Goal: Obtain resource: Download file/media

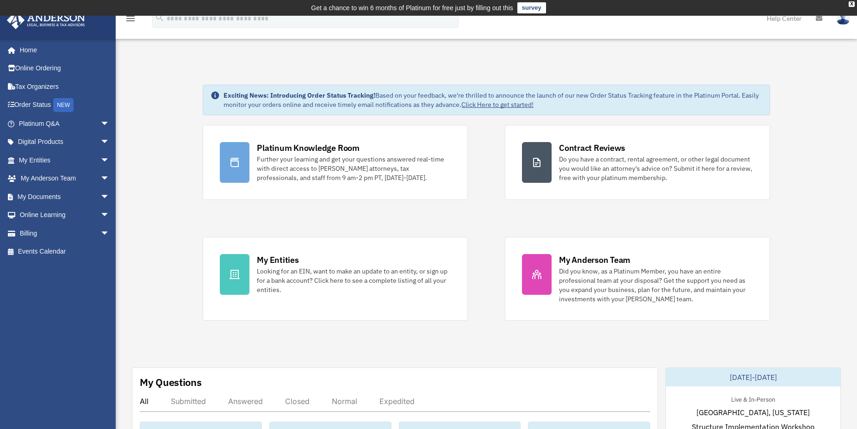
click at [844, 20] on img at bounding box center [843, 18] width 14 height 13
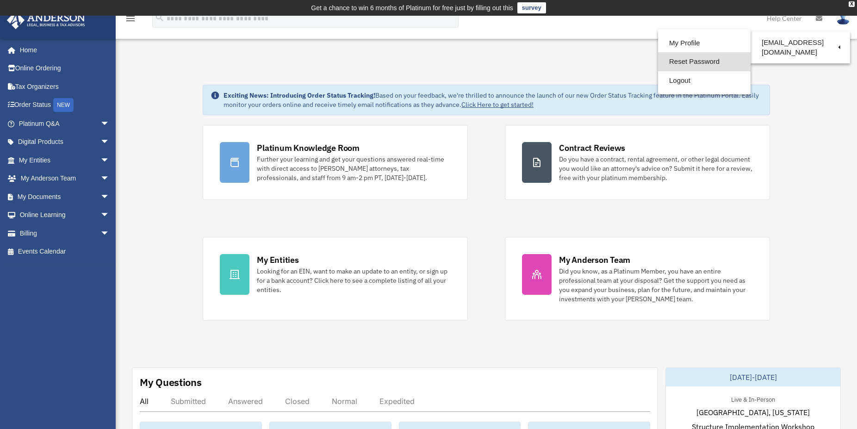
click at [672, 61] on link "Reset Password" at bounding box center [704, 61] width 93 height 19
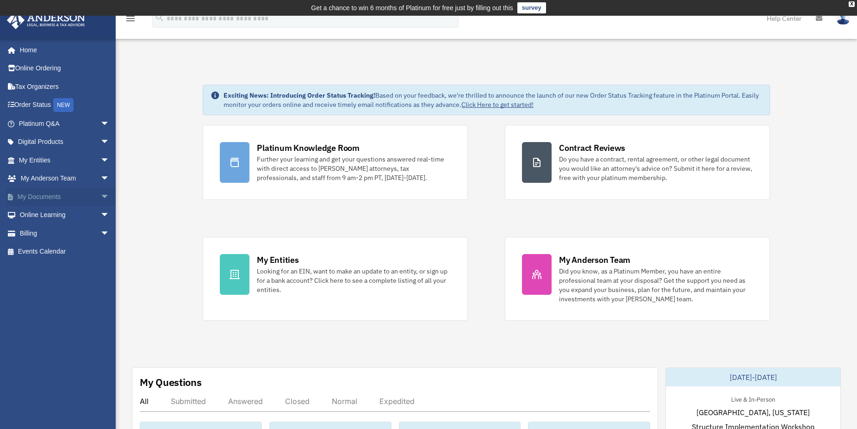
click at [100, 197] on span "arrow_drop_down" at bounding box center [109, 196] width 19 height 19
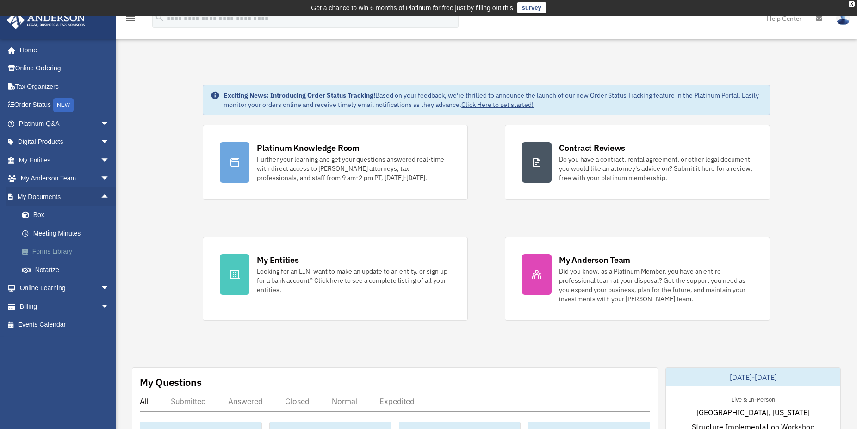
click at [45, 249] on link "Forms Library" at bounding box center [68, 252] width 111 height 19
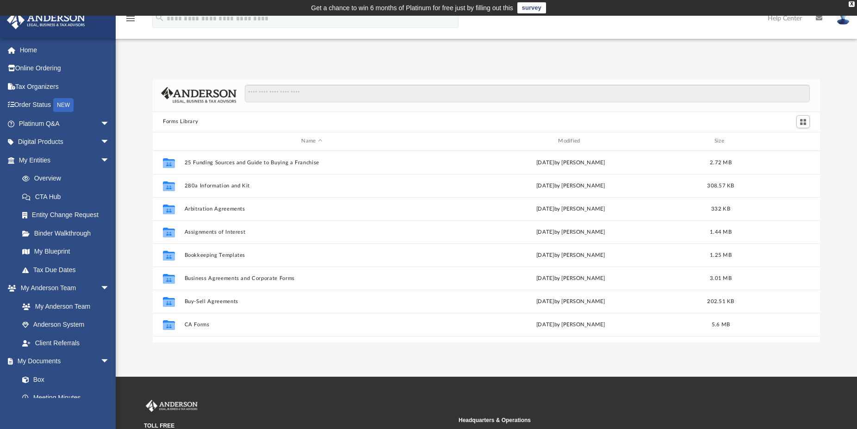
scroll to position [202, 659]
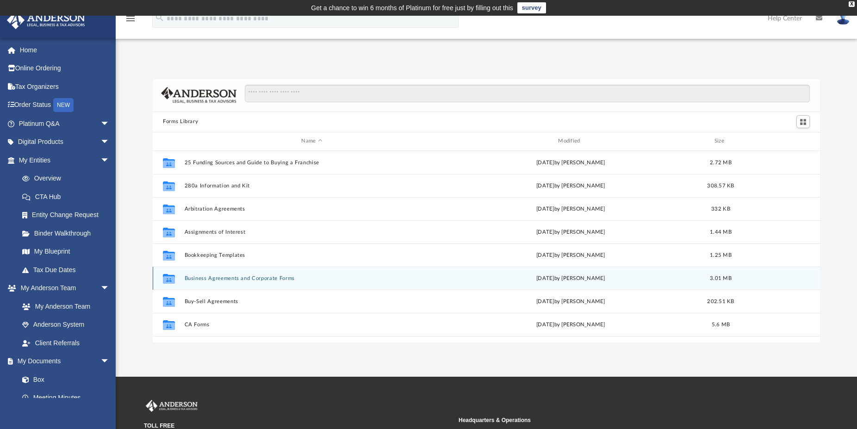
click at [220, 278] on button "Business Agreements and Corporate Forms" at bounding box center [312, 278] width 255 height 6
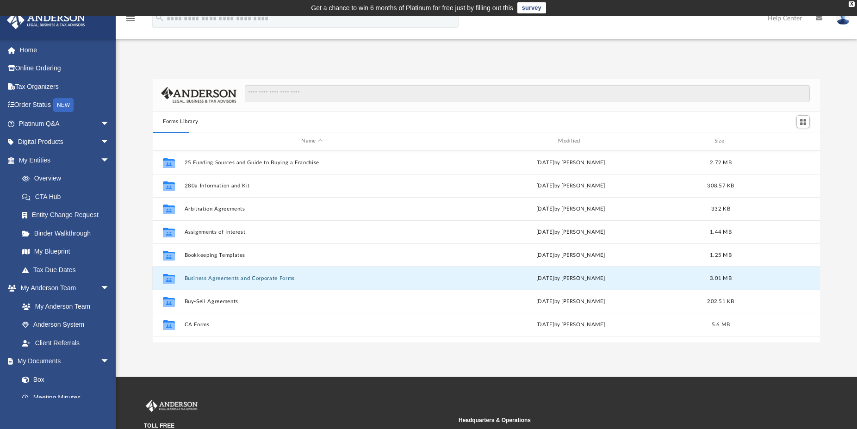
click at [220, 278] on button "Business Agreements and Corporate Forms" at bounding box center [312, 278] width 255 height 6
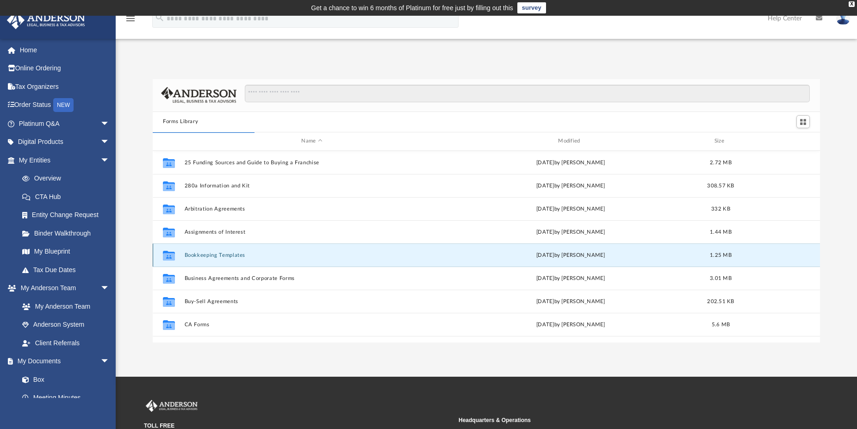
click at [218, 255] on button "Bookkeeping Templates" at bounding box center [312, 255] width 255 height 6
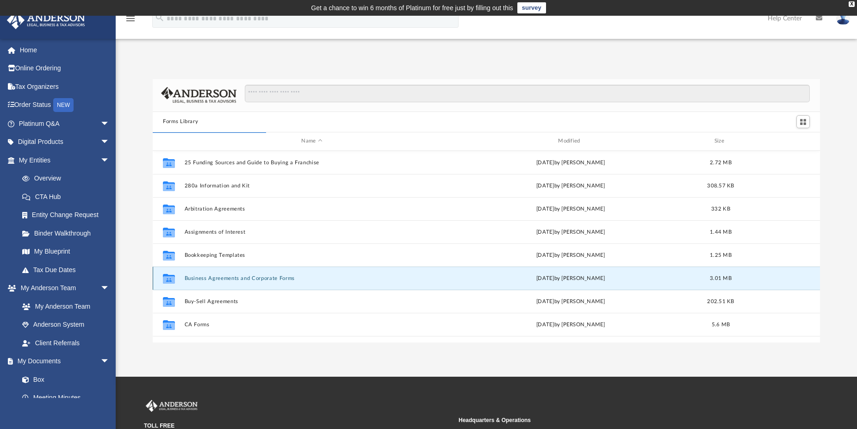
click at [213, 278] on button "Business Agreements and Corporate Forms" at bounding box center [312, 278] width 255 height 6
click at [169, 279] on icon "grid" at bounding box center [169, 279] width 12 height 7
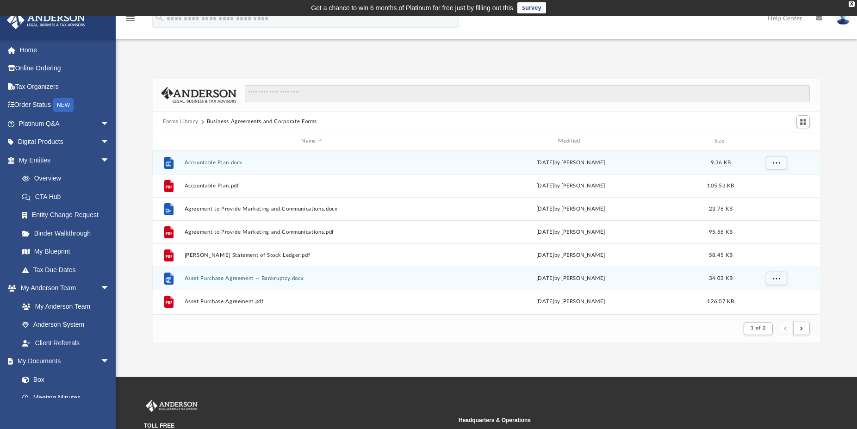
scroll to position [174, 659]
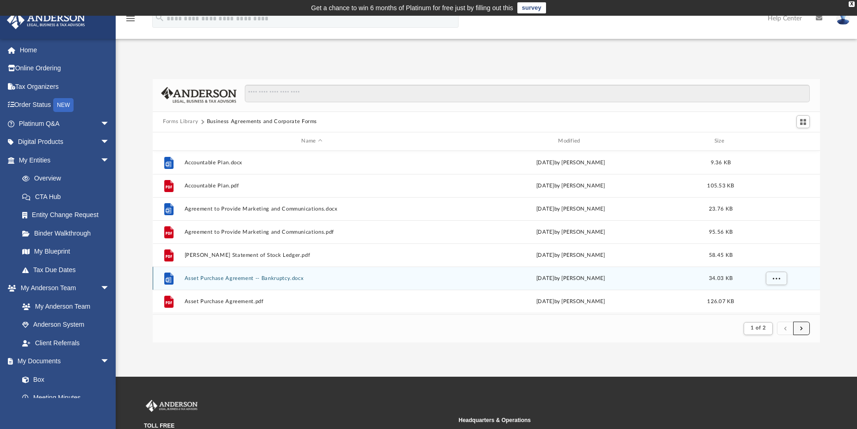
click at [802, 326] on span "submit" at bounding box center [801, 328] width 3 height 5
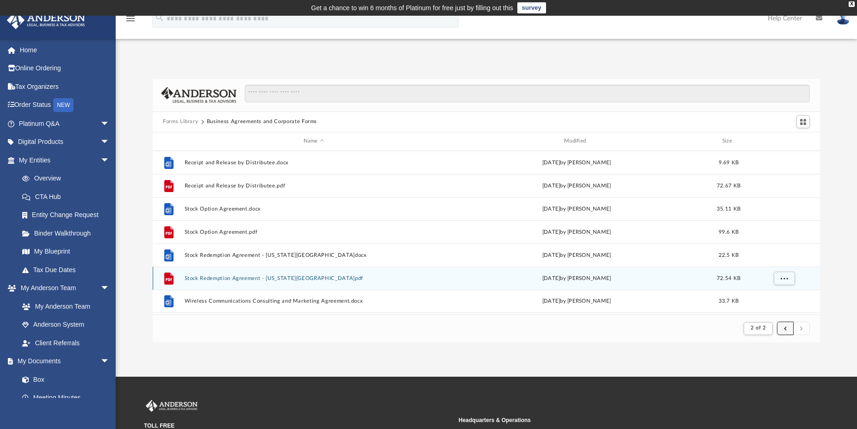
click at [784, 330] on button "submit" at bounding box center [785, 328] width 17 height 13
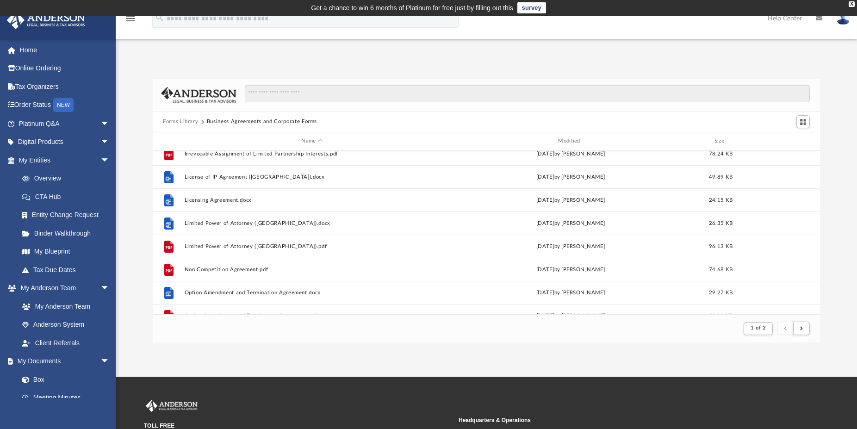
scroll to position [790, 0]
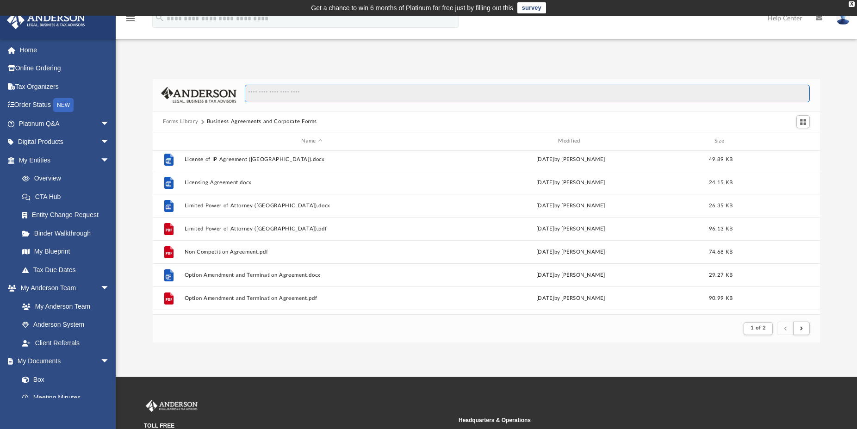
click at [289, 92] on input "Search files and folders" at bounding box center [527, 94] width 565 height 18
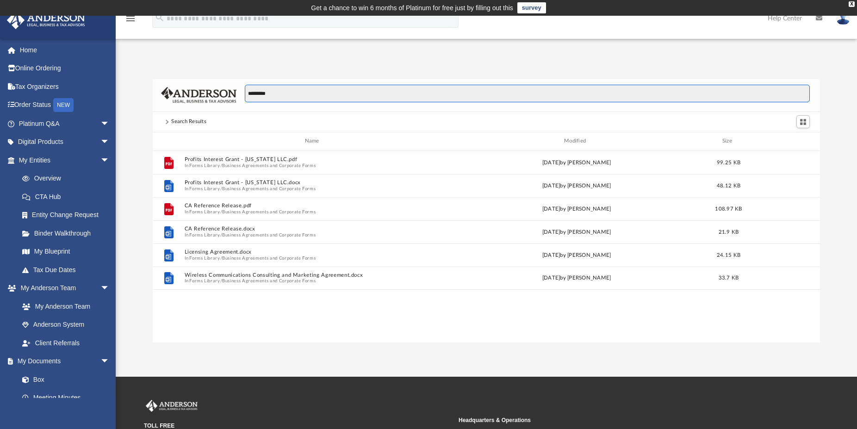
scroll to position [202, 659]
click at [260, 93] on input "*********" at bounding box center [527, 94] width 565 height 18
type input "*********"
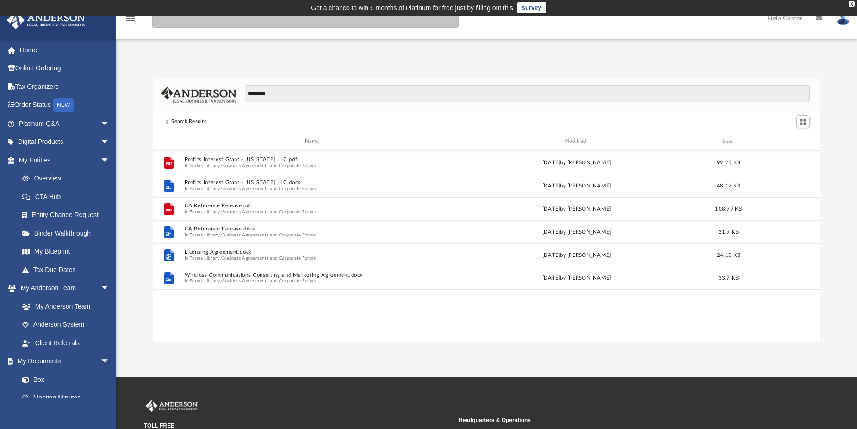
click at [247, 21] on input "search" at bounding box center [305, 18] width 306 height 19
paste input "*********"
type input "**********"
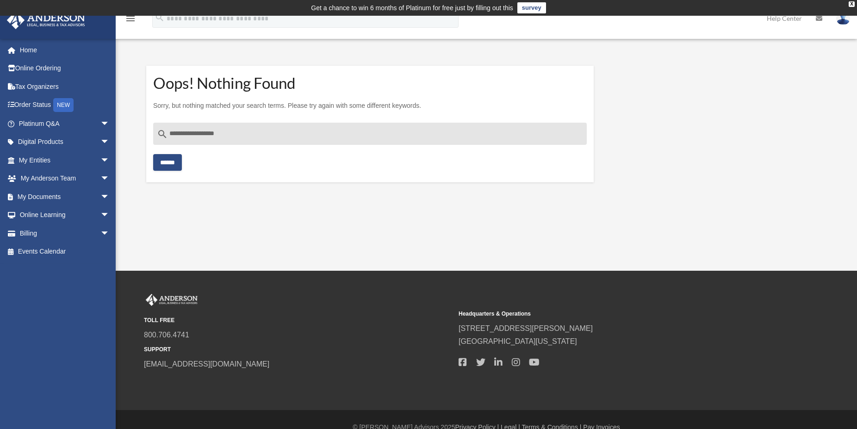
drag, startPoint x: 242, startPoint y: 134, endPoint x: 150, endPoint y: 137, distance: 91.2
click at [153, 137] on input "**********" at bounding box center [370, 134] width 434 height 22
click at [56, 123] on link "Platinum Q&A arrow_drop_down" at bounding box center [64, 123] width 117 height 19
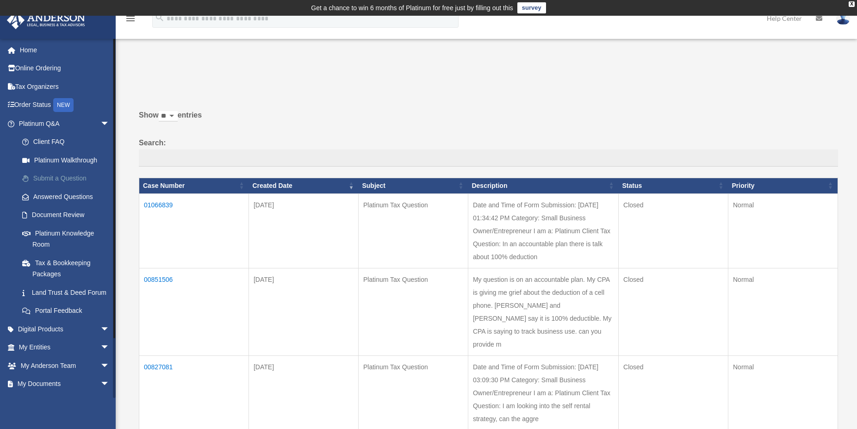
click at [50, 177] on link "Submit a Question" at bounding box center [68, 178] width 111 height 19
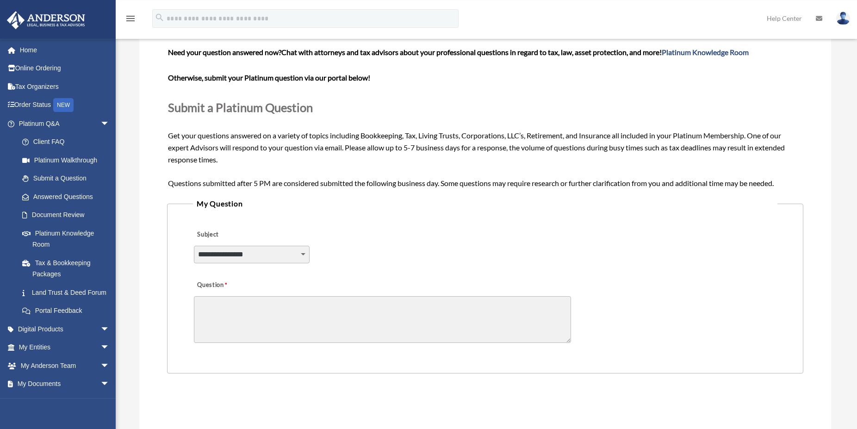
scroll to position [94, 0]
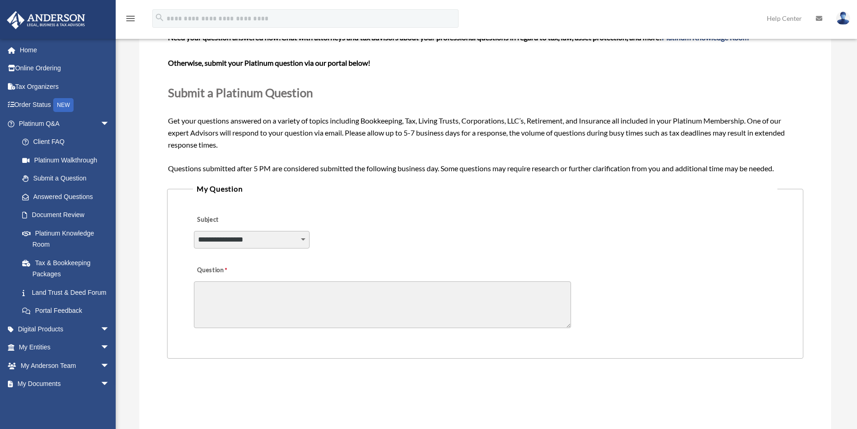
click at [194, 231] on select "**********" at bounding box center [252, 240] width 116 height 18
select select "******"
click option "**********" at bounding box center [0, 0] width 0 height 0
click at [249, 291] on textarea "Question" at bounding box center [382, 304] width 377 height 47
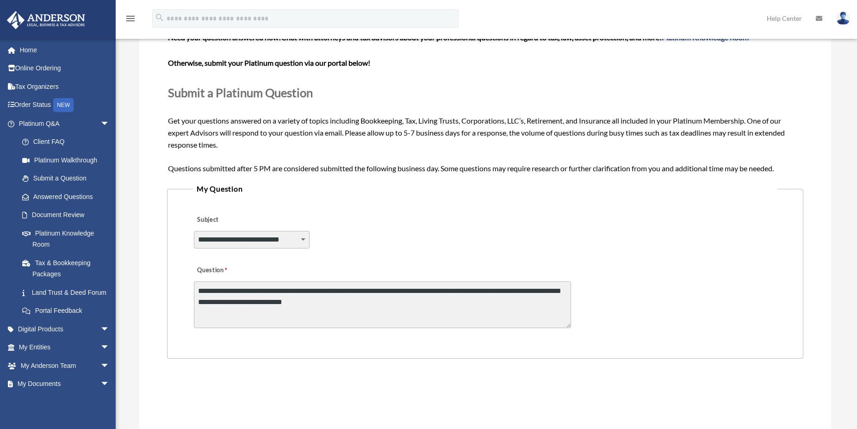
click at [419, 291] on textarea "**********" at bounding box center [382, 304] width 377 height 47
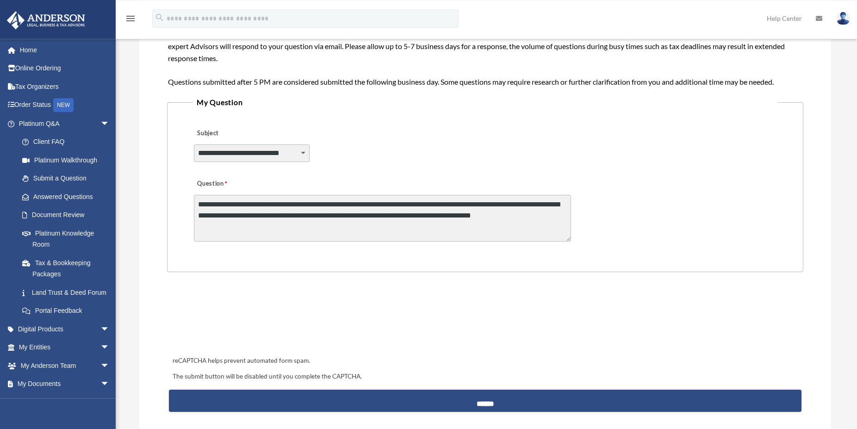
scroll to position [189, 0]
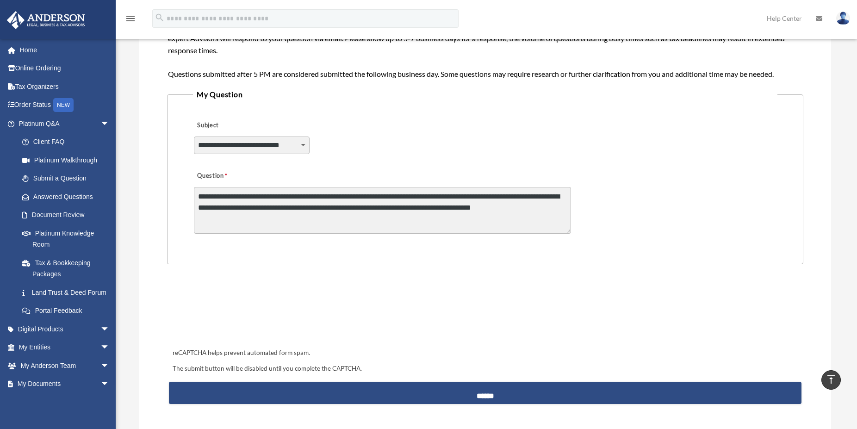
type textarea "**********"
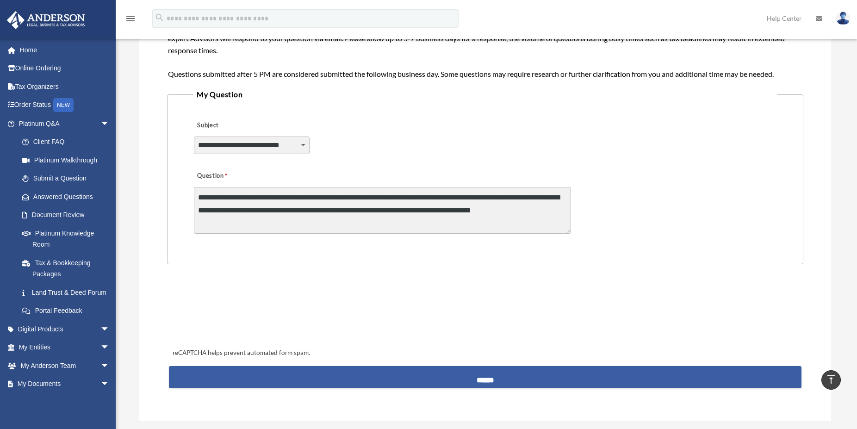
click at [430, 373] on input "******" at bounding box center [485, 377] width 633 height 22
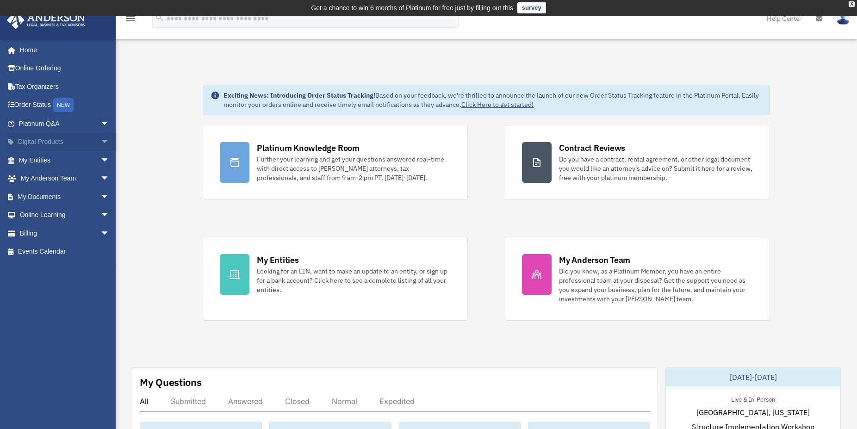
click at [100, 142] on span "arrow_drop_down" at bounding box center [109, 142] width 19 height 19
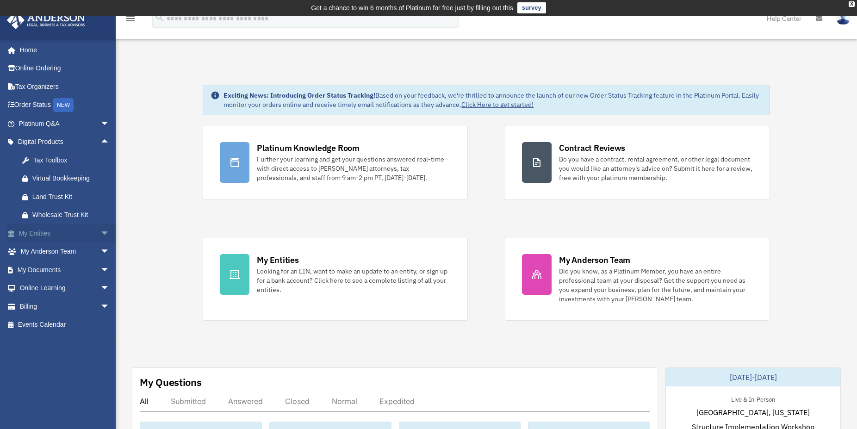
click at [49, 232] on link "My Entities arrow_drop_down" at bounding box center [64, 233] width 117 height 19
click at [100, 233] on span "arrow_drop_down" at bounding box center [109, 233] width 19 height 19
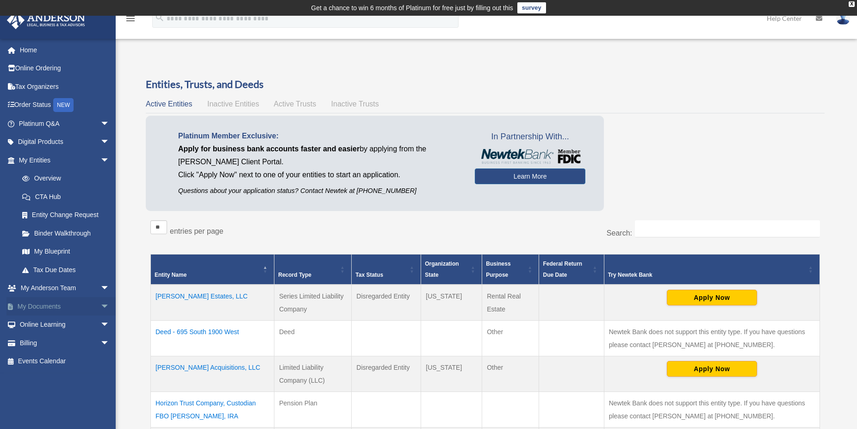
click at [100, 306] on span "arrow_drop_down" at bounding box center [109, 306] width 19 height 19
click at [40, 323] on link "Box" at bounding box center [68, 325] width 111 height 19
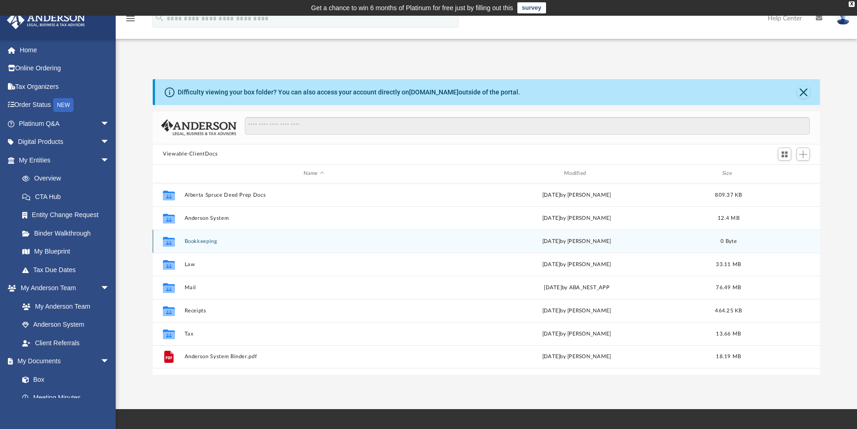
scroll to position [202, 659]
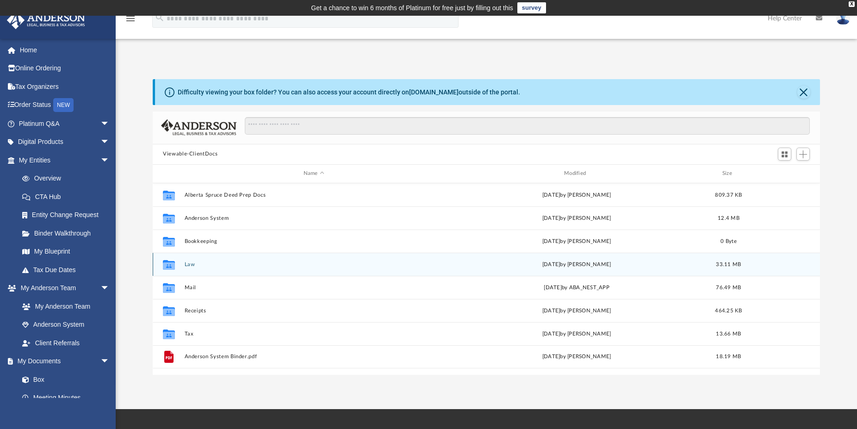
click at [168, 265] on icon "grid" at bounding box center [169, 265] width 12 height 10
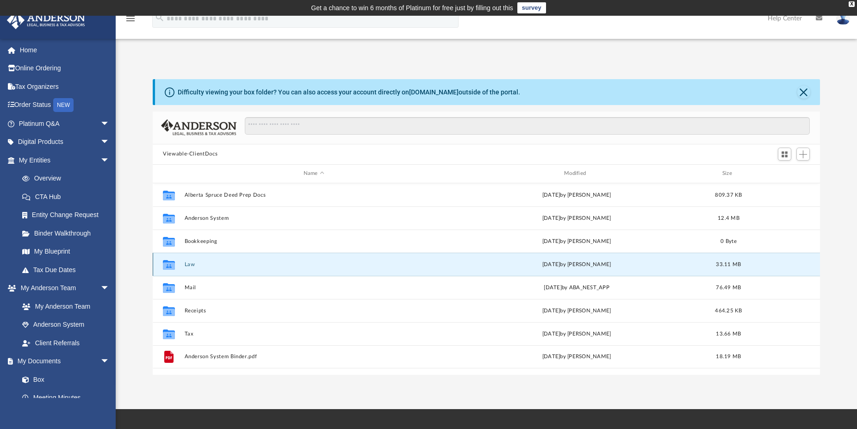
click at [168, 265] on icon "grid" at bounding box center [169, 265] width 12 height 10
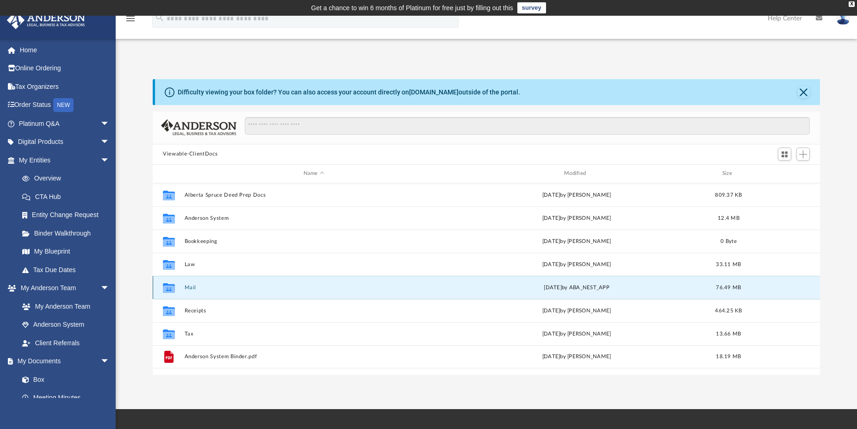
click at [189, 286] on button "Mail" at bounding box center [314, 288] width 259 height 6
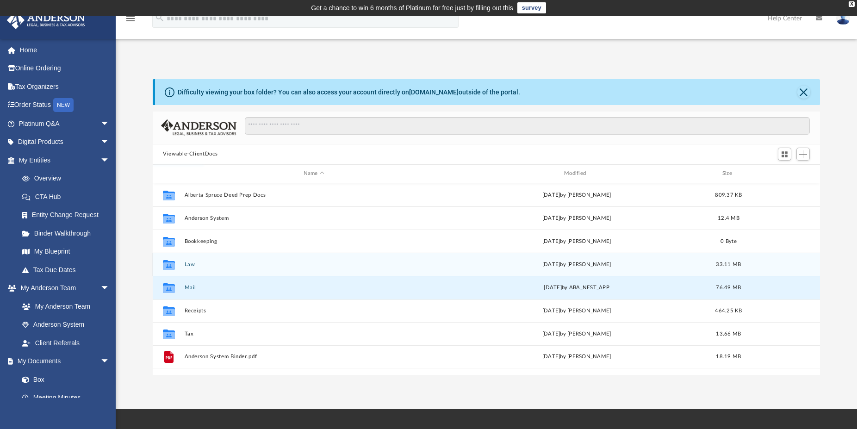
click at [169, 265] on icon "grid" at bounding box center [169, 265] width 12 height 7
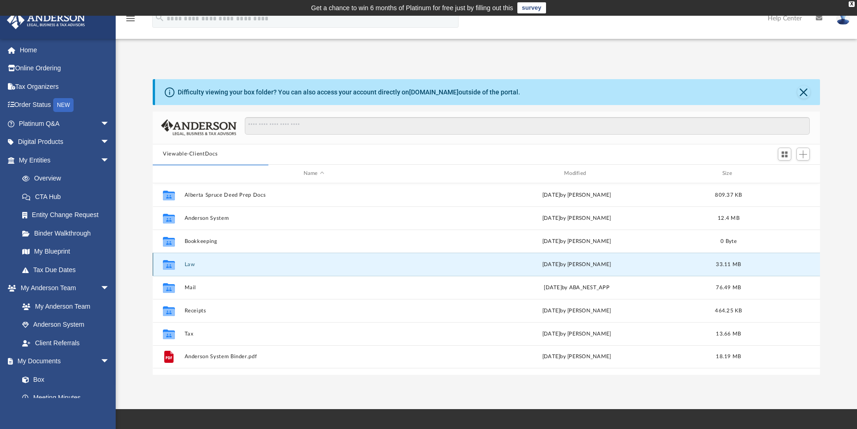
click at [169, 265] on icon "grid" at bounding box center [169, 265] width 12 height 7
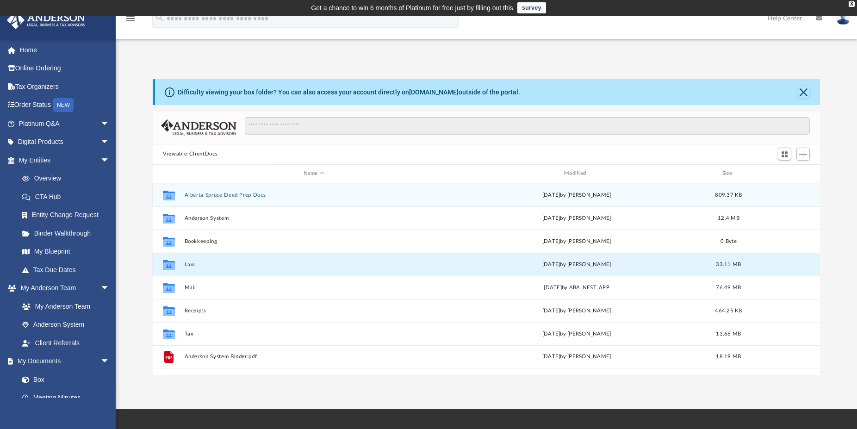
scroll to position [174, 659]
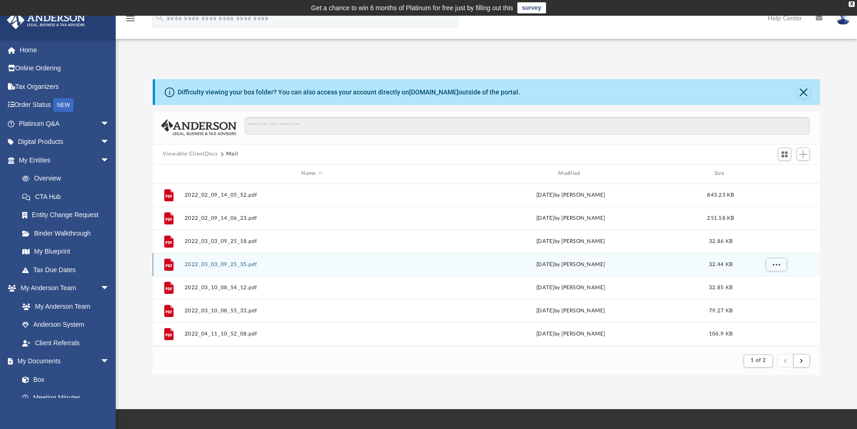
click at [187, 153] on button "Viewable-ClientDocs" at bounding box center [190, 154] width 55 height 8
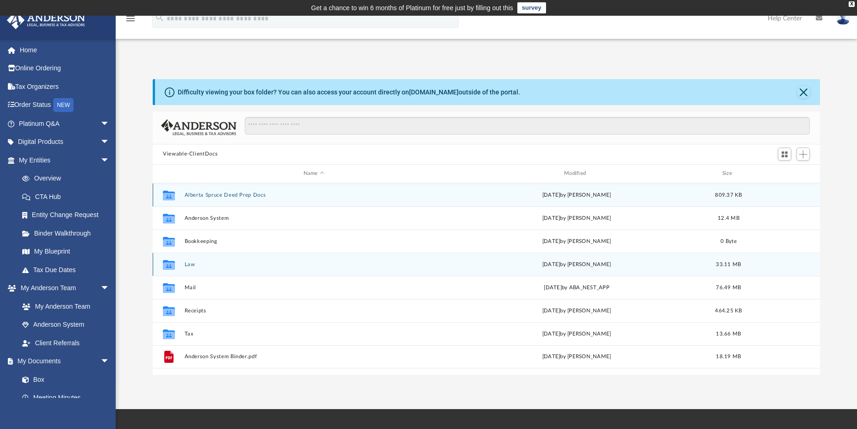
scroll to position [202, 659]
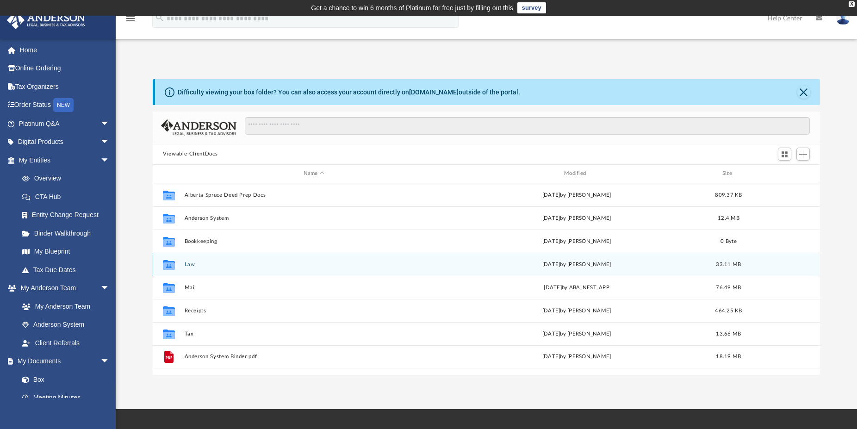
click at [168, 264] on icon "grid" at bounding box center [169, 265] width 12 height 7
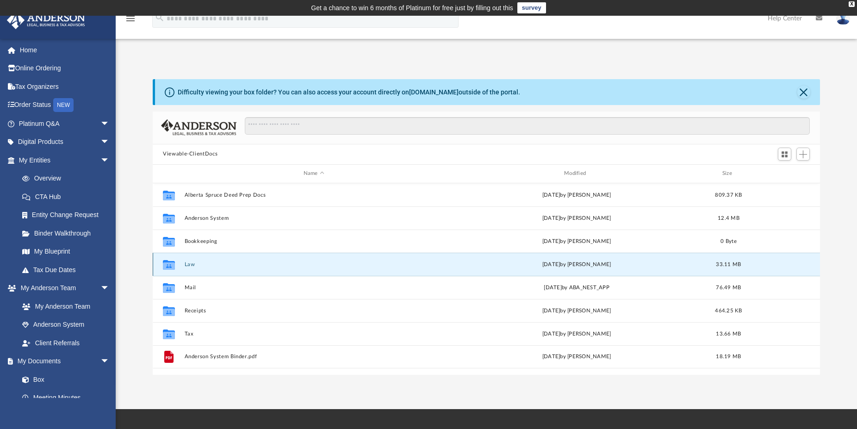
click at [168, 264] on icon "grid" at bounding box center [169, 265] width 12 height 7
click at [189, 266] on button "Law" at bounding box center [314, 264] width 259 height 6
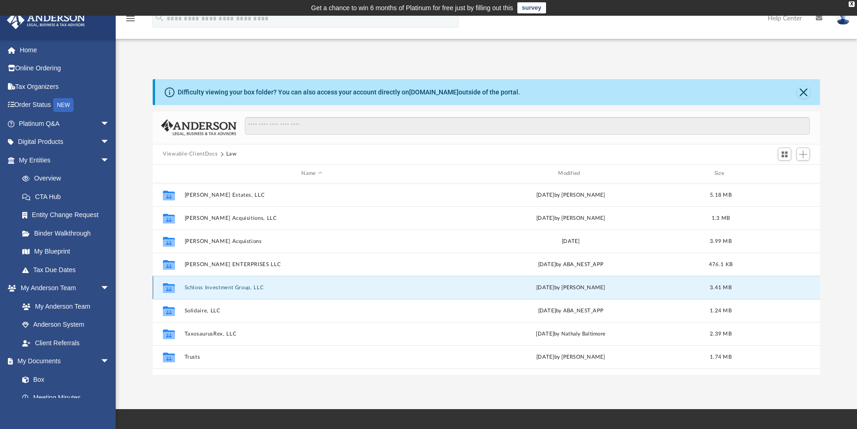
click at [227, 286] on button "Schloss Investment Group, LLC" at bounding box center [312, 288] width 255 height 6
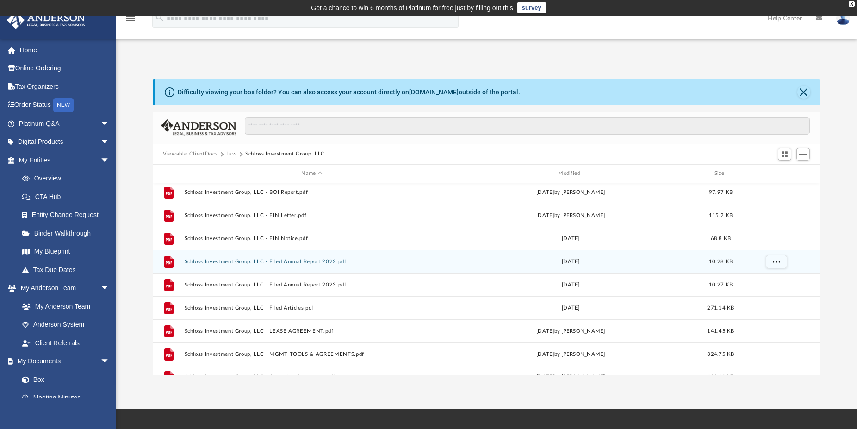
scroll to position [86, 0]
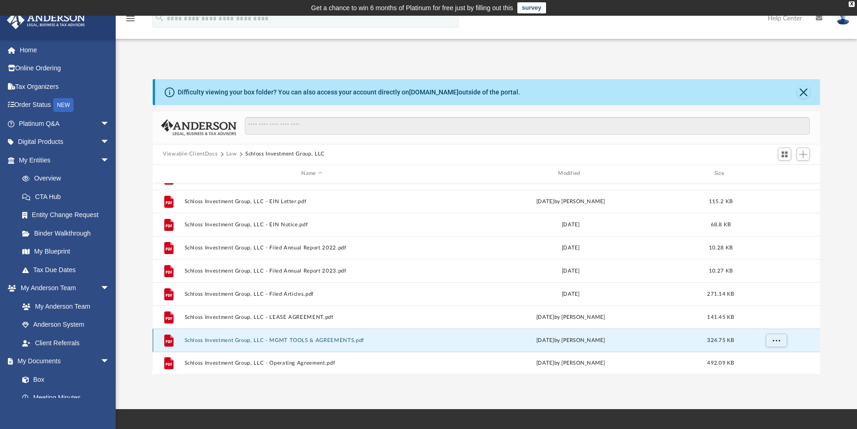
click at [218, 340] on button "Schloss Investment Group, LLC - MGMT TOOLS & AGREEMENTS.pdf" at bounding box center [312, 340] width 255 height 6
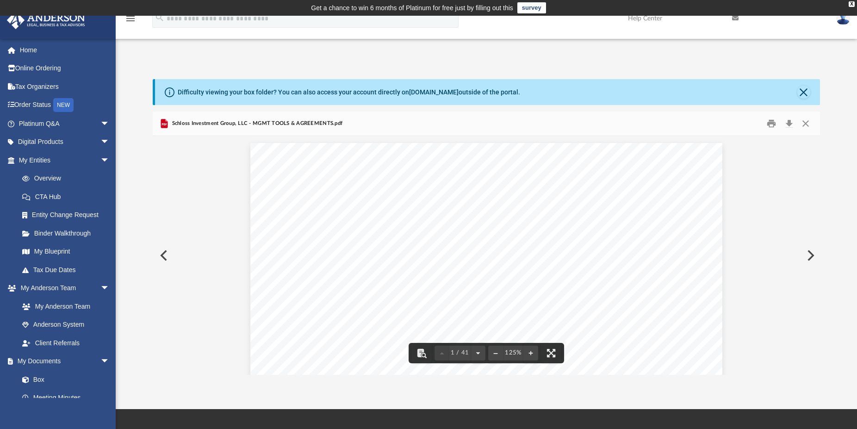
click at [810, 255] on button "Preview" at bounding box center [810, 256] width 20 height 26
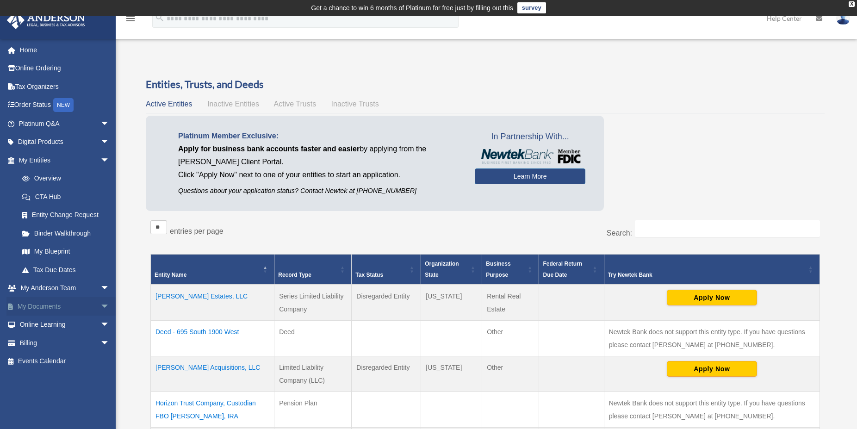
click at [100, 306] on span "arrow_drop_down" at bounding box center [109, 306] width 19 height 19
click at [40, 327] on link "Box" at bounding box center [68, 325] width 111 height 19
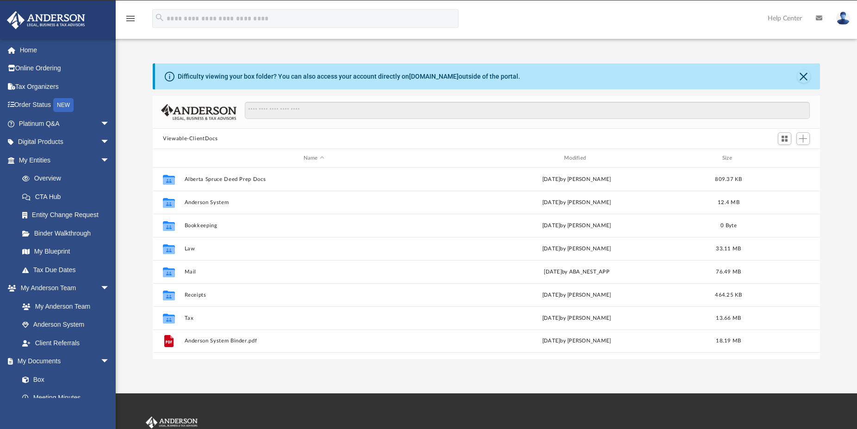
scroll to position [202, 659]
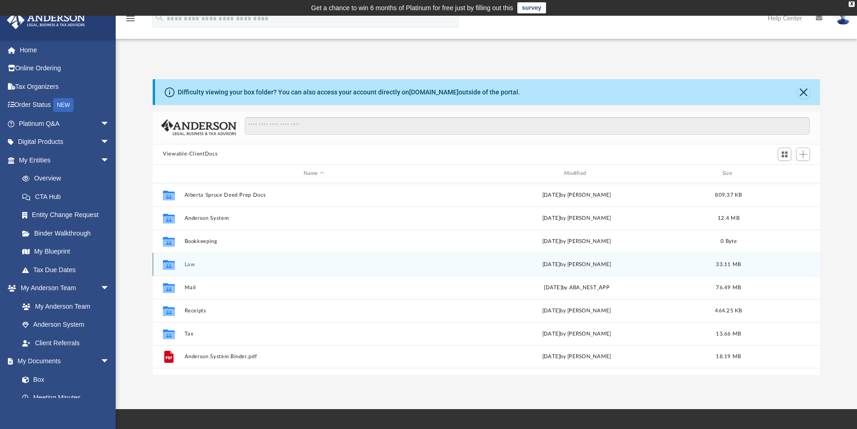
click at [186, 263] on button "Law" at bounding box center [314, 264] width 259 height 6
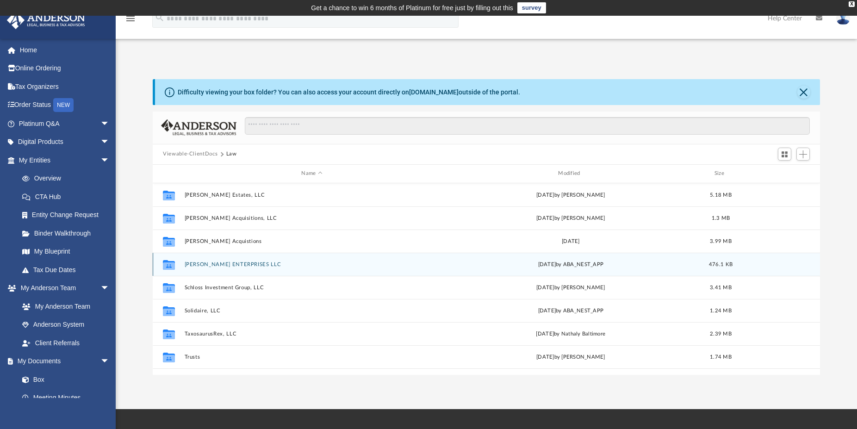
click at [225, 263] on button "[PERSON_NAME] ENTERPRISES LLC" at bounding box center [312, 264] width 255 height 6
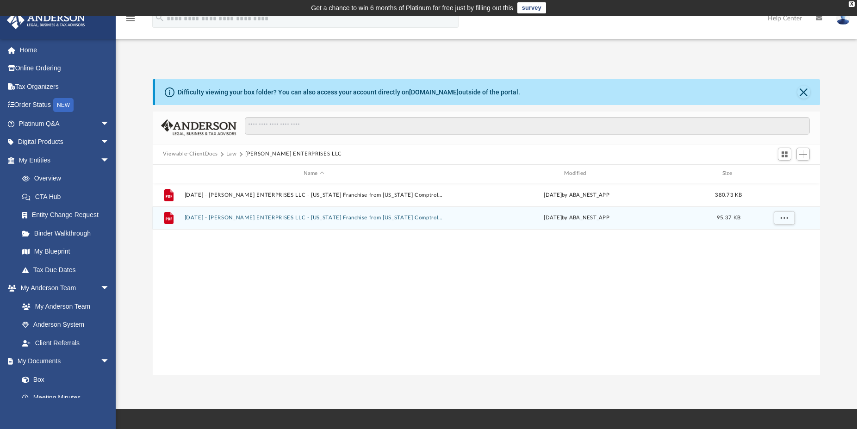
click at [264, 217] on button "[DATE] - [PERSON_NAME] ENTERPRISES LLC - [US_STATE] Franchise from [US_STATE] C…" at bounding box center [314, 218] width 259 height 6
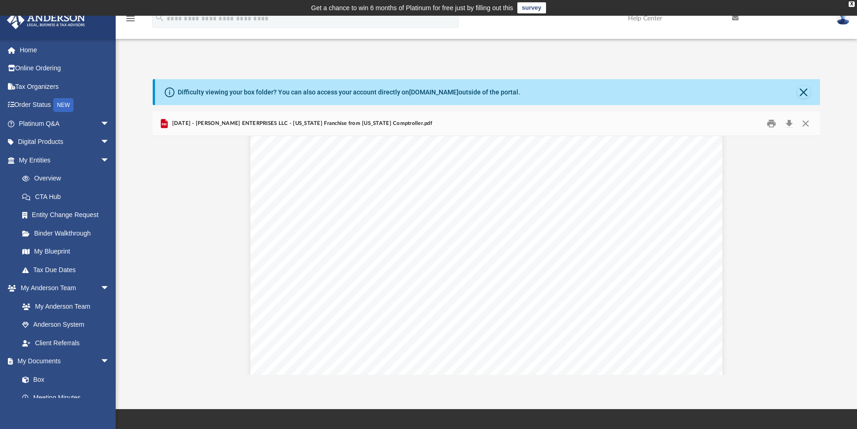
scroll to position [36, 0]
click at [167, 254] on button "Preview" at bounding box center [163, 256] width 20 height 26
click at [806, 124] on button "Close" at bounding box center [805, 123] width 17 height 14
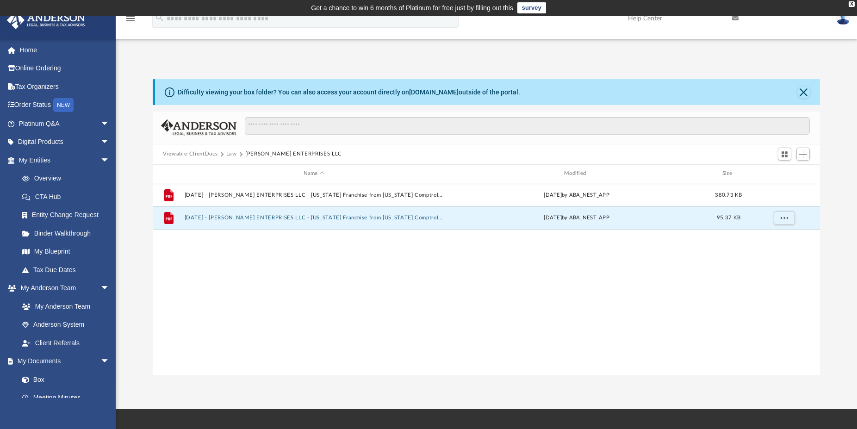
click at [230, 155] on button "Law" at bounding box center [231, 154] width 11 height 8
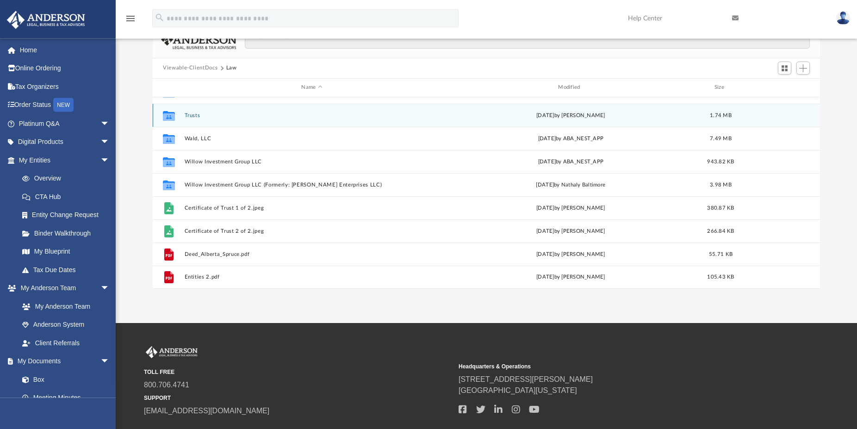
scroll to position [94, 0]
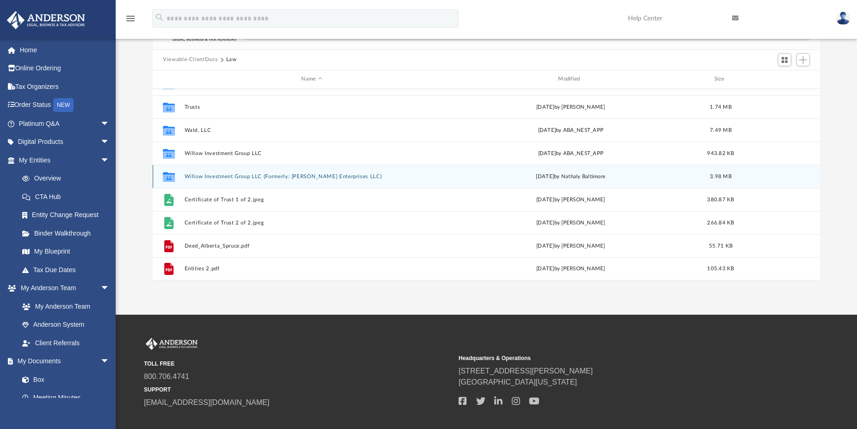
click at [219, 178] on button "Willow Investment Group LLC (Formerly: [PERSON_NAME] Enterprises LLC)" at bounding box center [312, 177] width 255 height 6
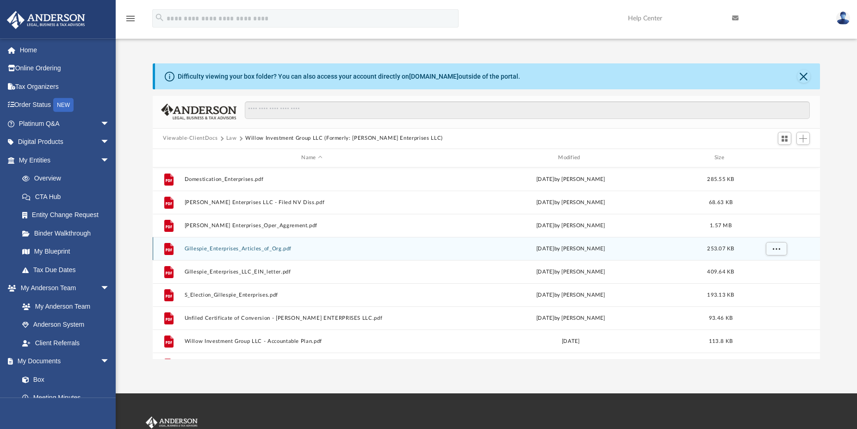
scroll to position [0, 0]
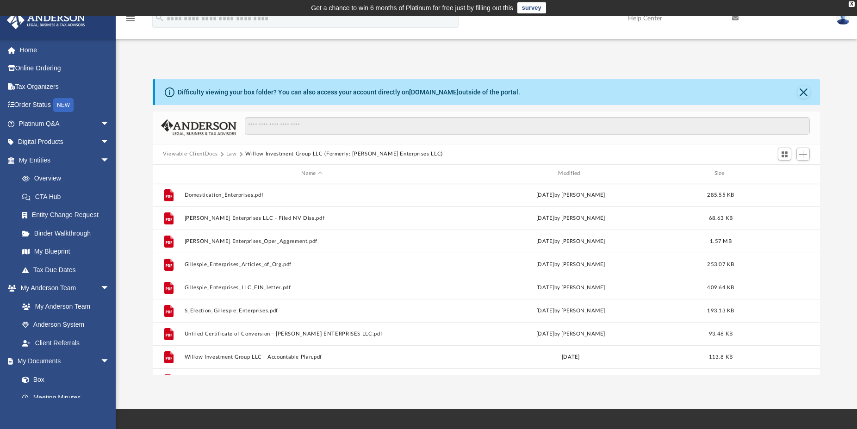
click at [231, 153] on button "Law" at bounding box center [231, 154] width 11 height 8
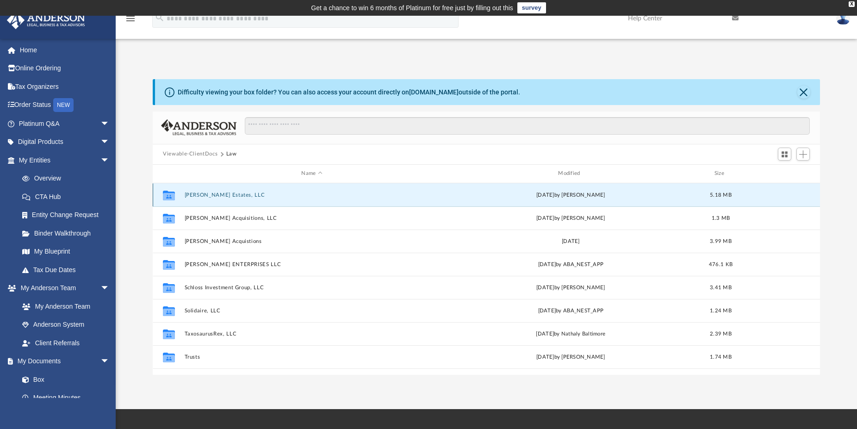
click at [205, 194] on button "[PERSON_NAME] Estates, LLC" at bounding box center [312, 195] width 255 height 6
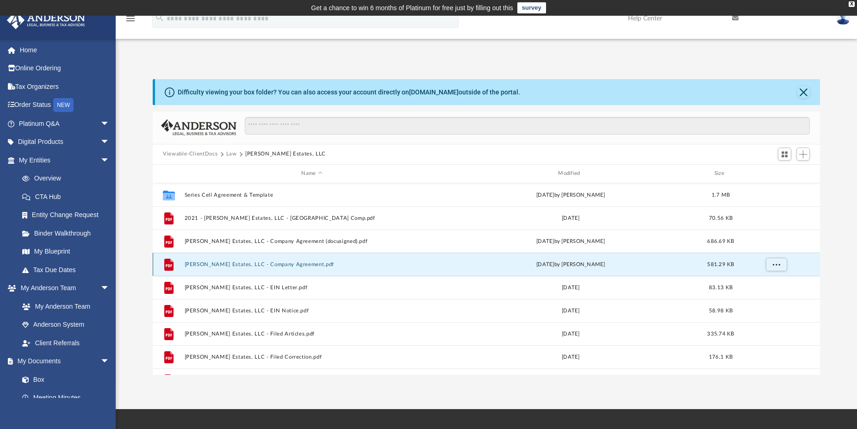
click at [248, 264] on button "[PERSON_NAME] Estates, LLC - Company Agreement.pdf" at bounding box center [312, 264] width 255 height 6
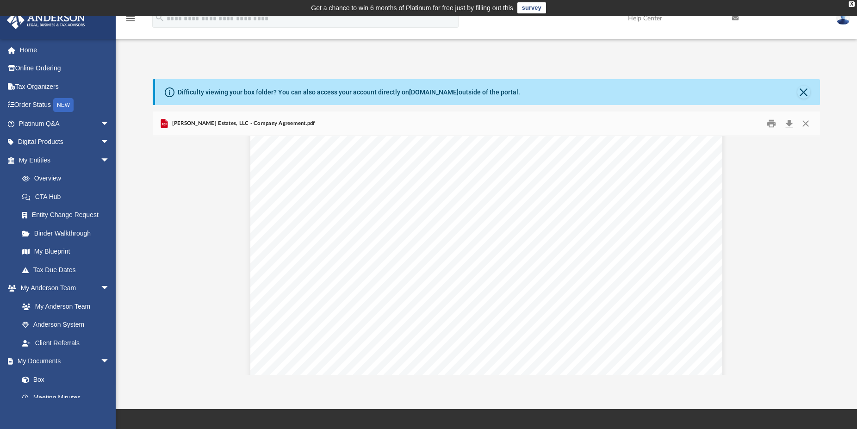
scroll to position [1336, 0]
